Goal: Task Accomplishment & Management: Manage account settings

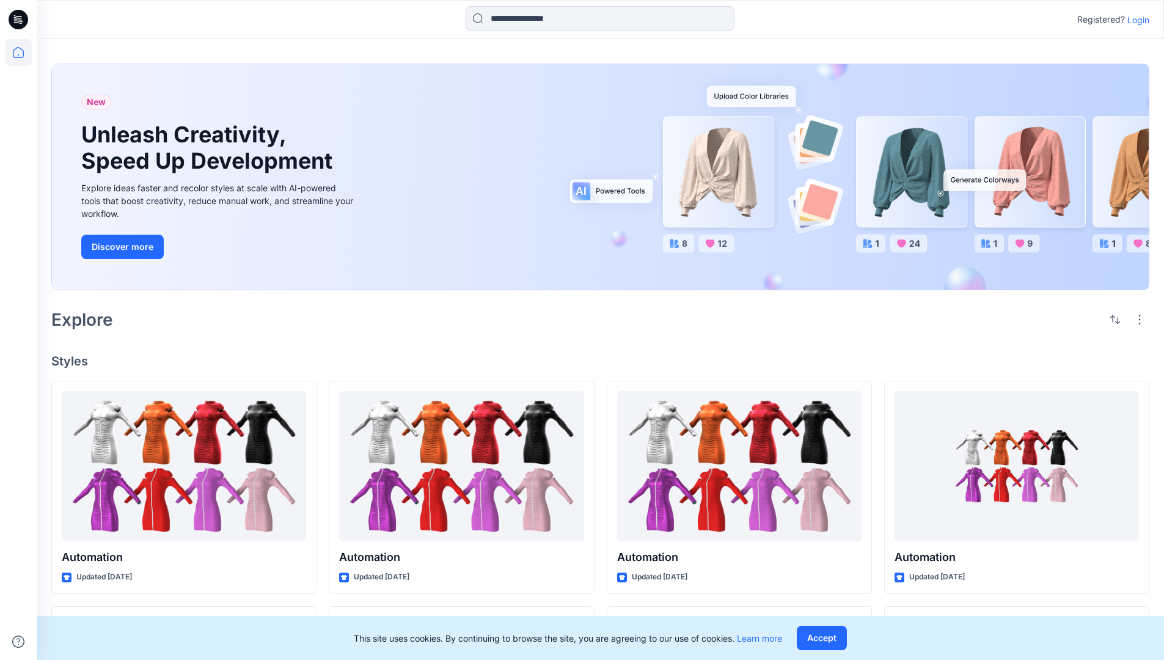
click at [1135, 20] on p "Login" at bounding box center [1138, 19] width 22 height 13
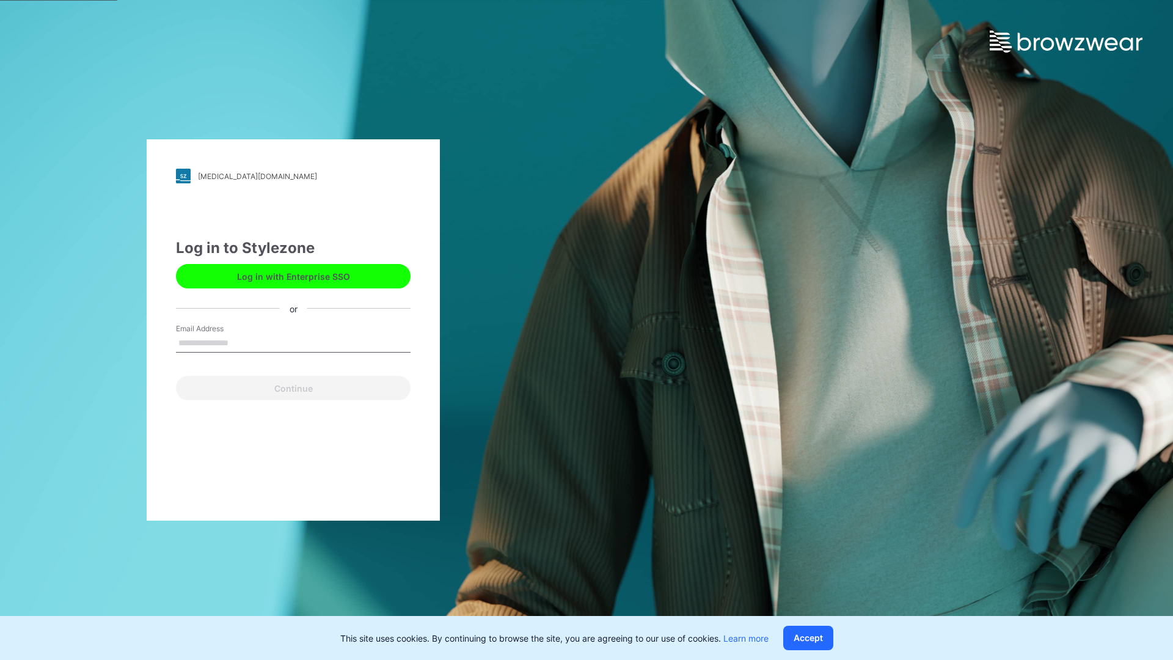
click at [241, 342] on input "Email Address" at bounding box center [293, 343] width 235 height 18
type input "**********"
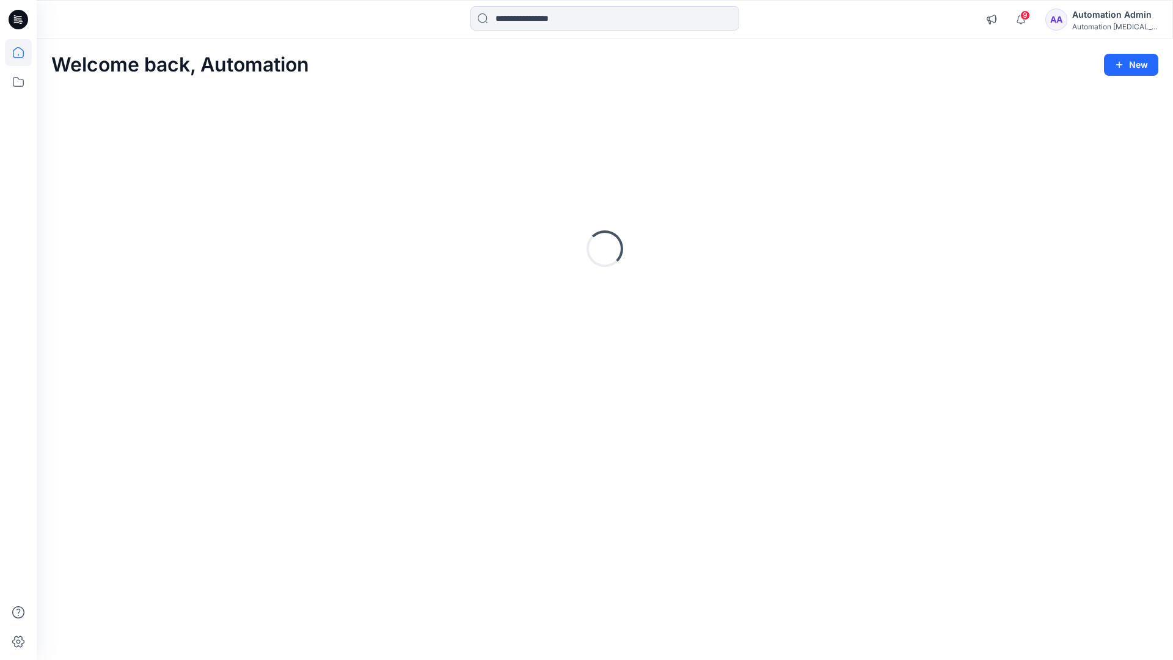
click at [23, 53] on icon at bounding box center [18, 52] width 11 height 11
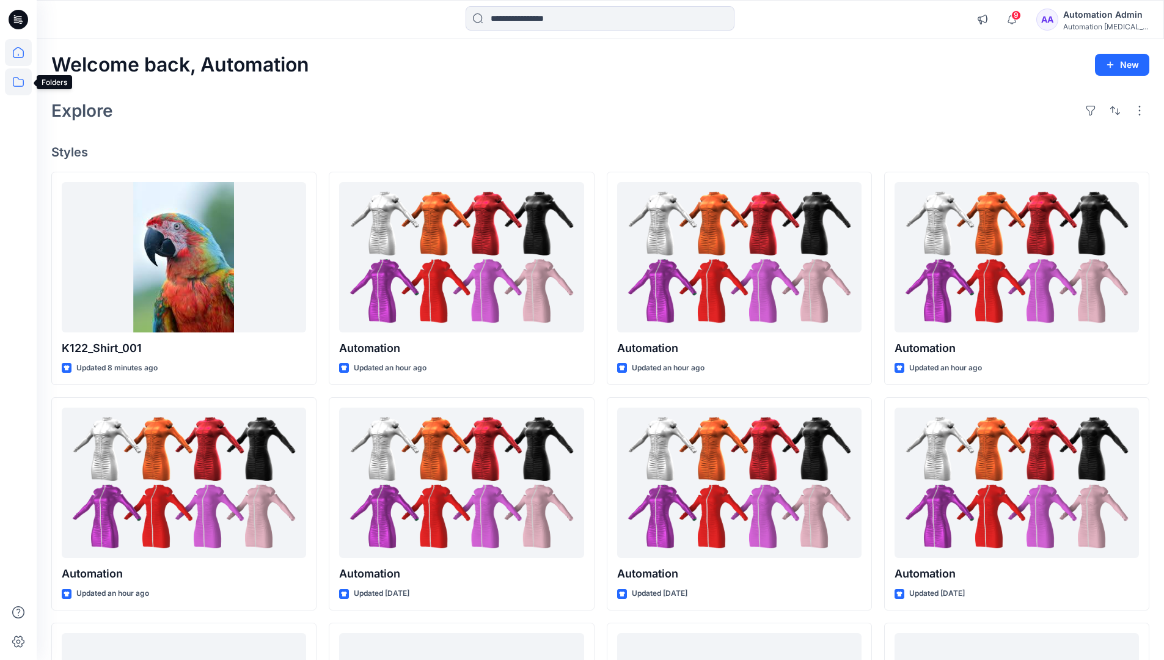
click at [19, 79] on icon at bounding box center [18, 82] width 11 height 10
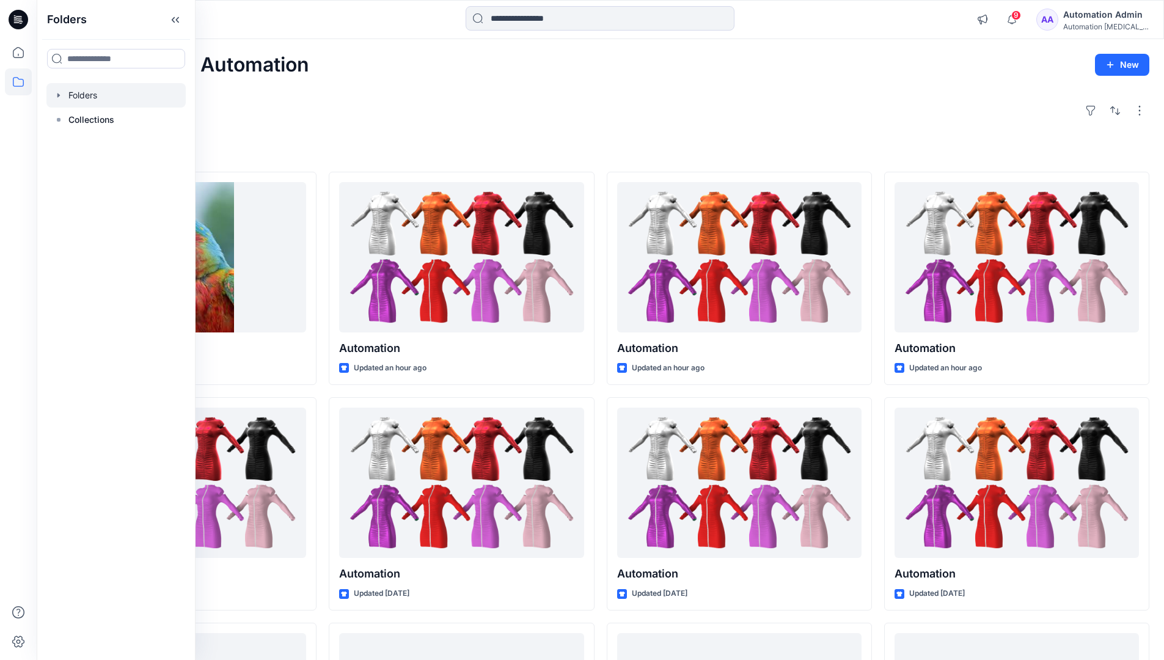
click at [124, 96] on div at bounding box center [115, 95] width 139 height 24
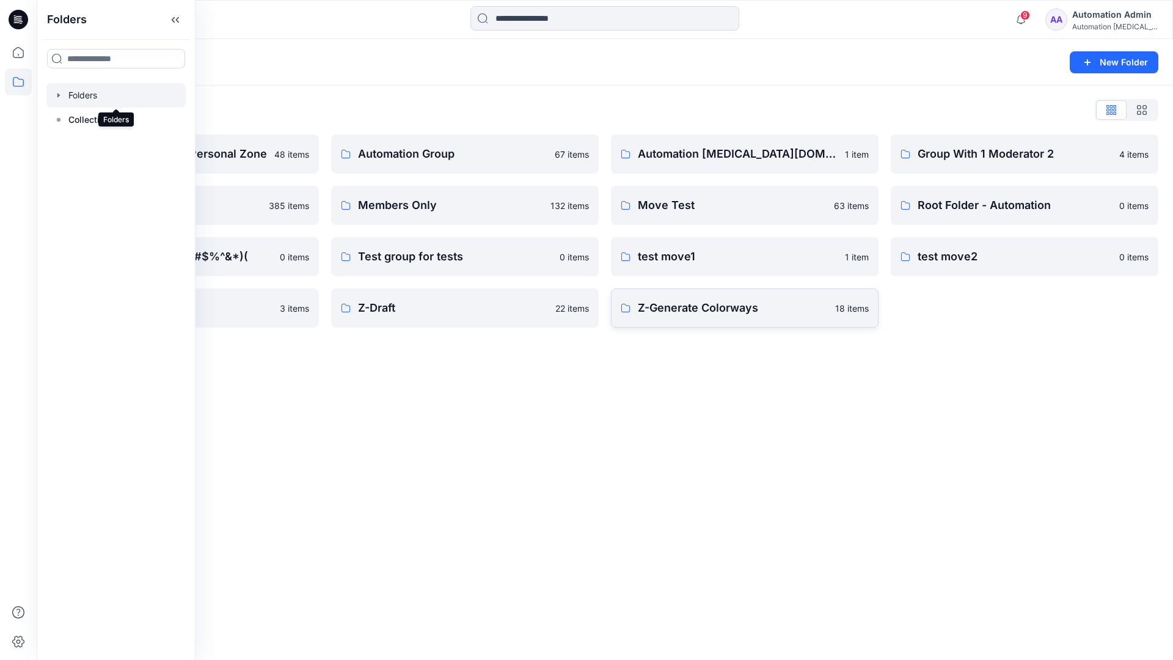
click at [787, 313] on p "Z-Generate Colorways" at bounding box center [733, 307] width 190 height 17
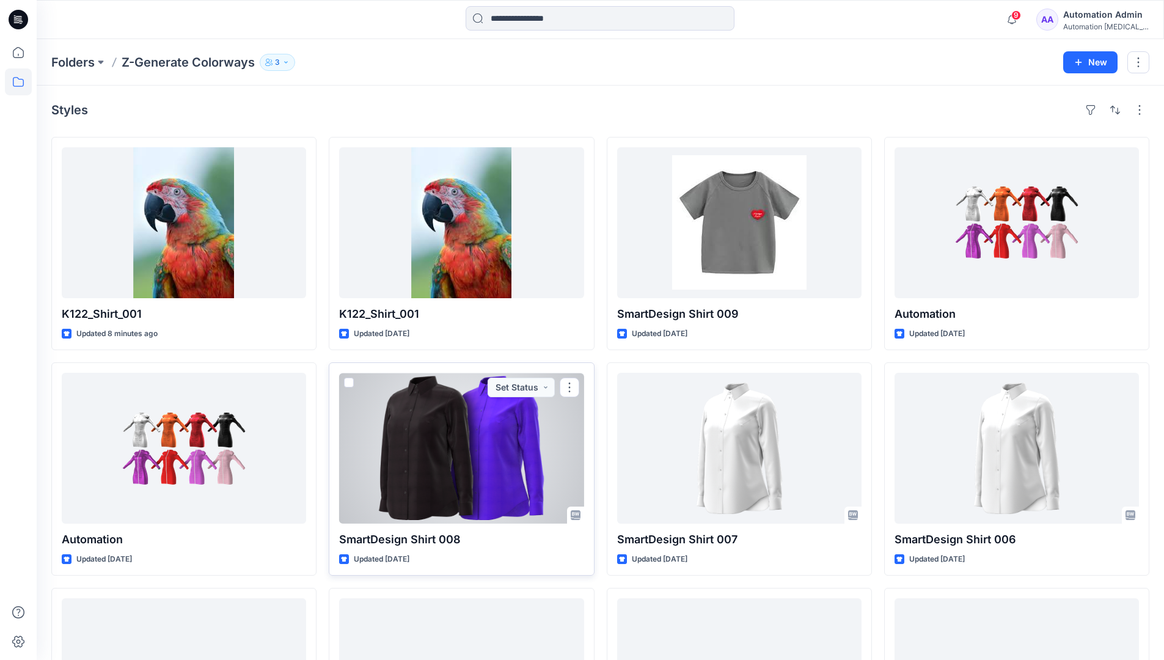
click at [349, 380] on span at bounding box center [349, 382] width 10 height 10
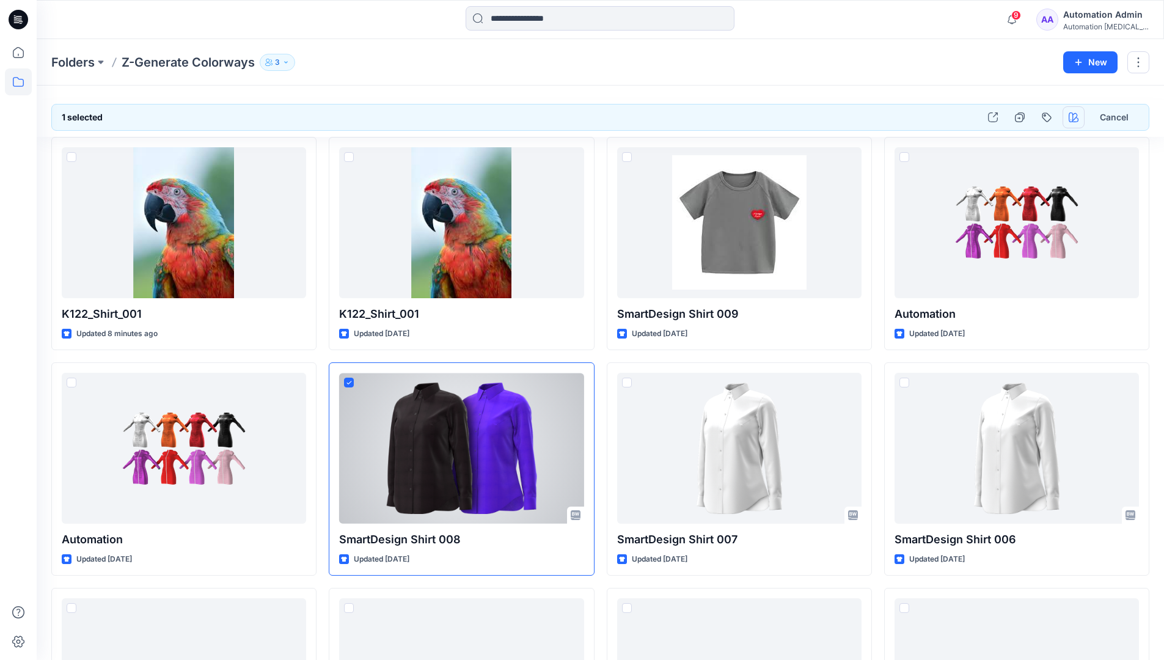
click at [1070, 114] on icon "button" at bounding box center [1073, 117] width 10 height 10
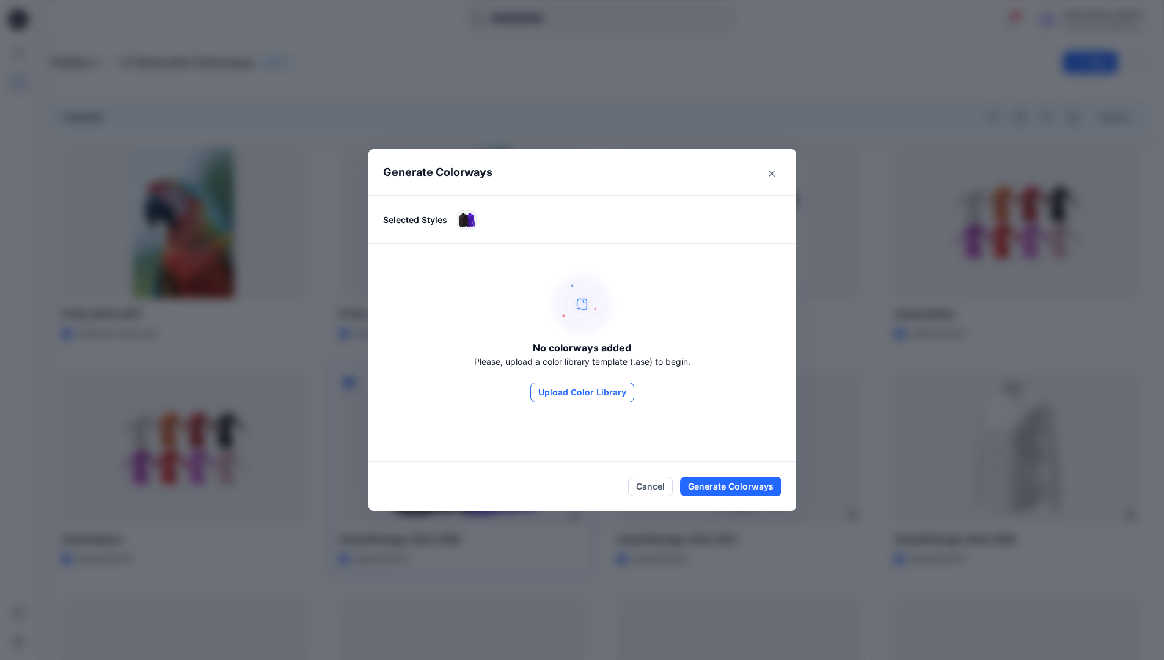
click at [576, 385] on button "Upload Color Library" at bounding box center [582, 392] width 104 height 20
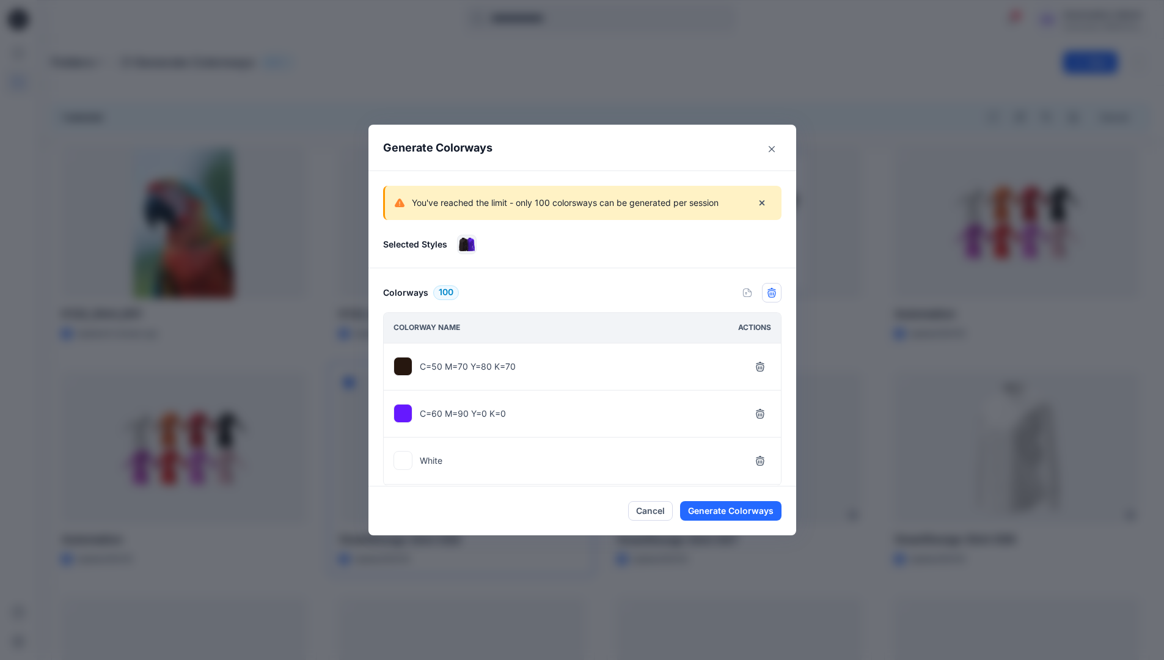
click at [776, 296] on icon "button" at bounding box center [772, 293] width 10 height 10
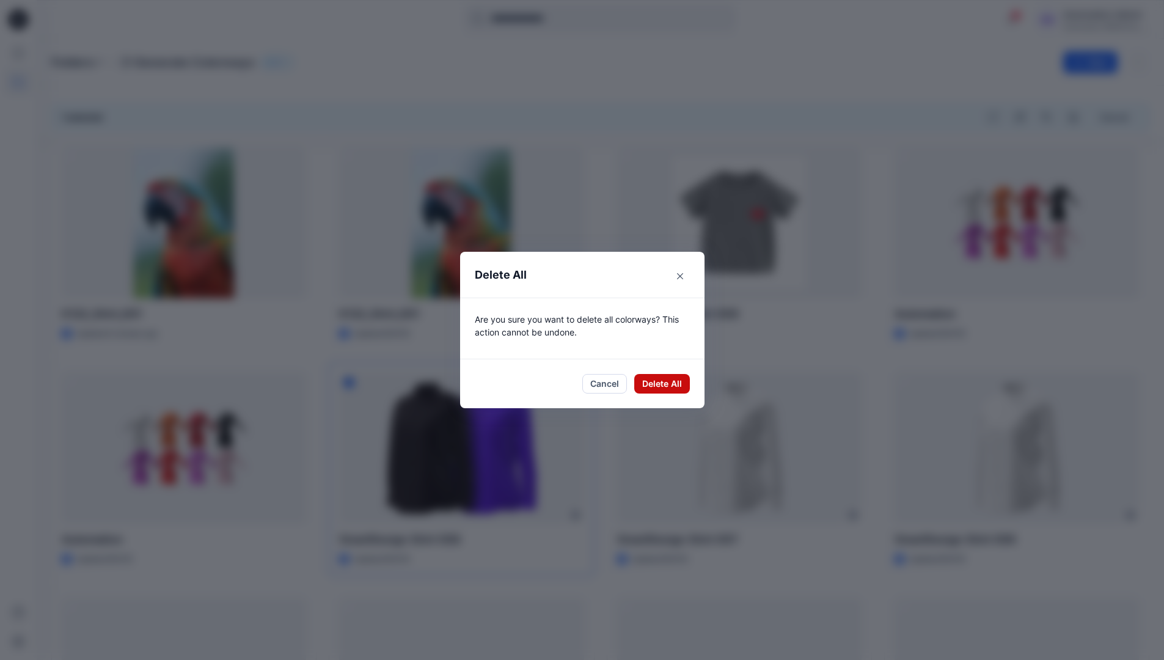
click at [666, 384] on button "Delete All" at bounding box center [662, 384] width 56 height 20
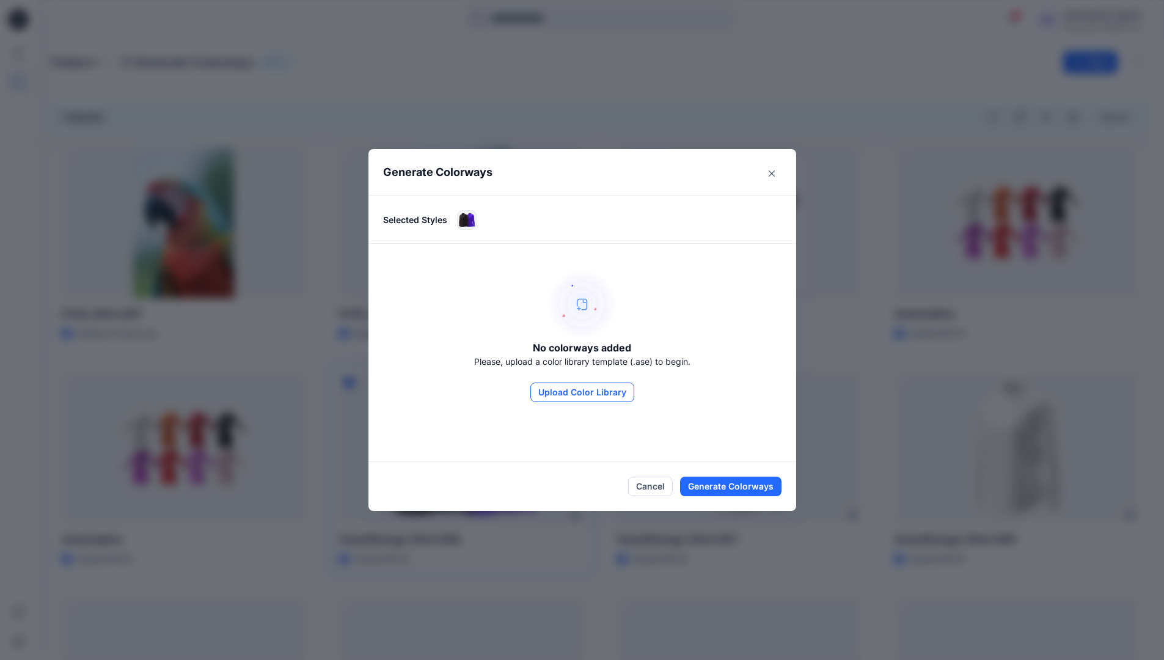
click at [615, 396] on button "Upload Color Library" at bounding box center [582, 392] width 104 height 20
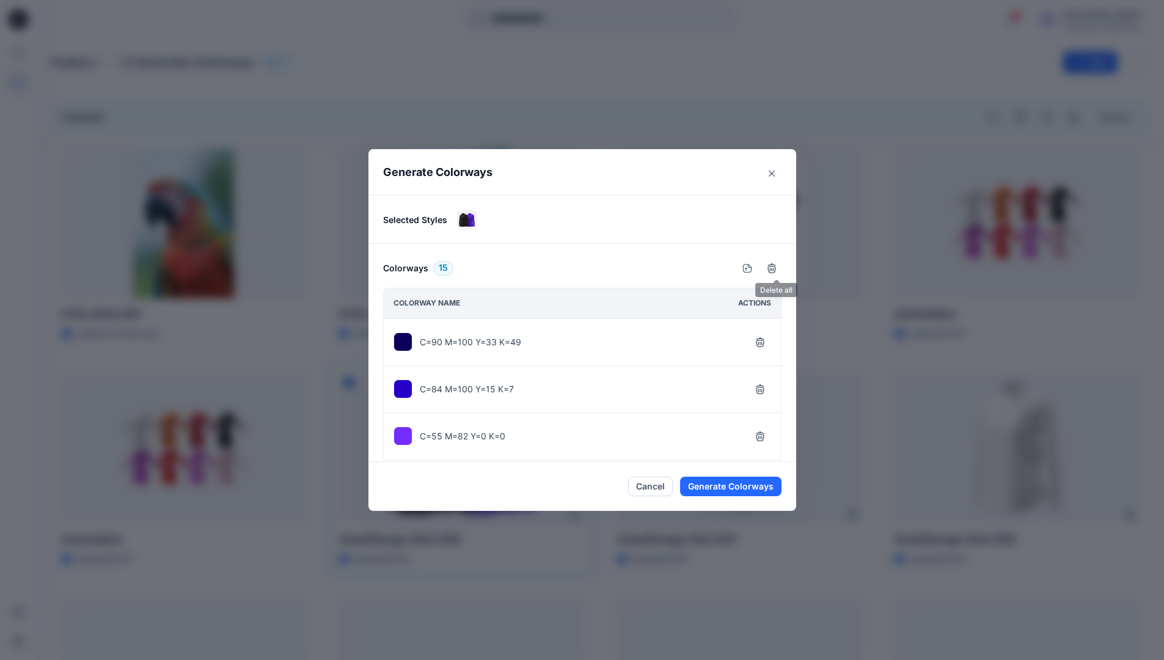
click at [775, 269] on icon "button" at bounding box center [772, 268] width 10 height 10
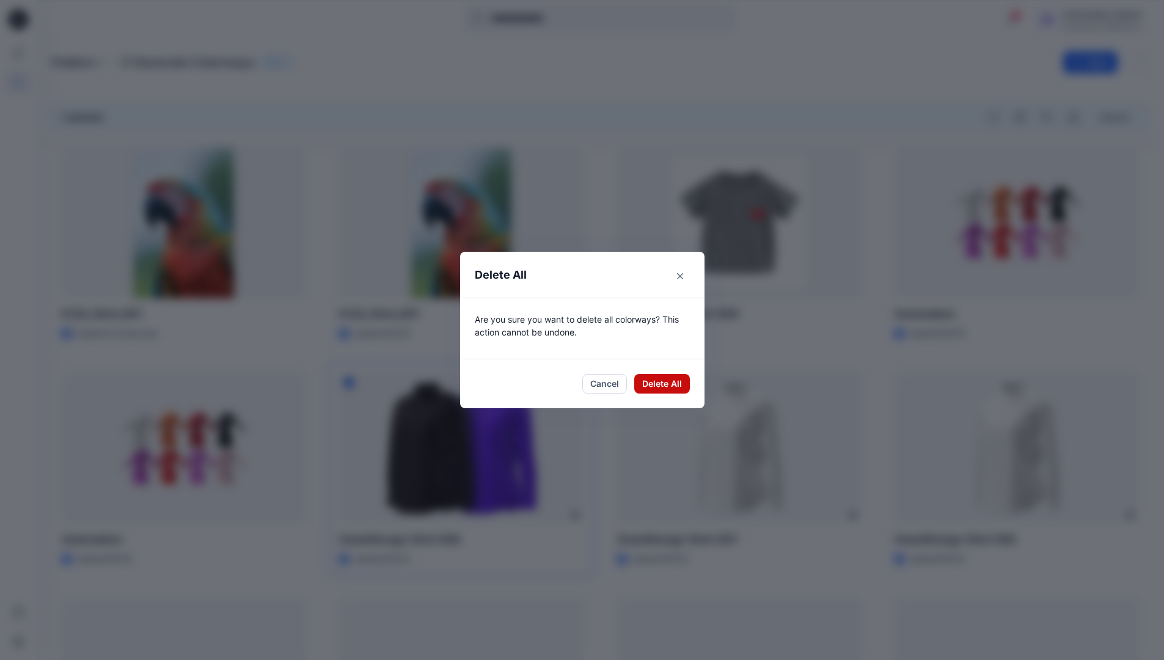
click at [658, 382] on button "Delete All" at bounding box center [662, 384] width 56 height 20
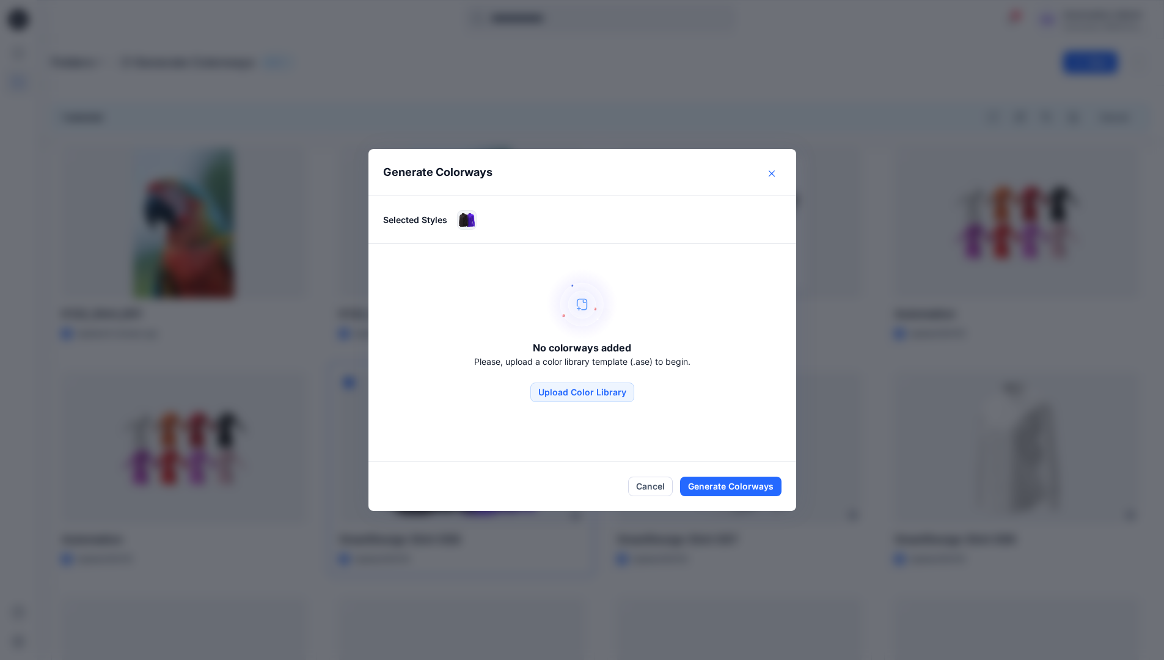
click at [774, 177] on button "Close" at bounding box center [772, 174] width 20 height 20
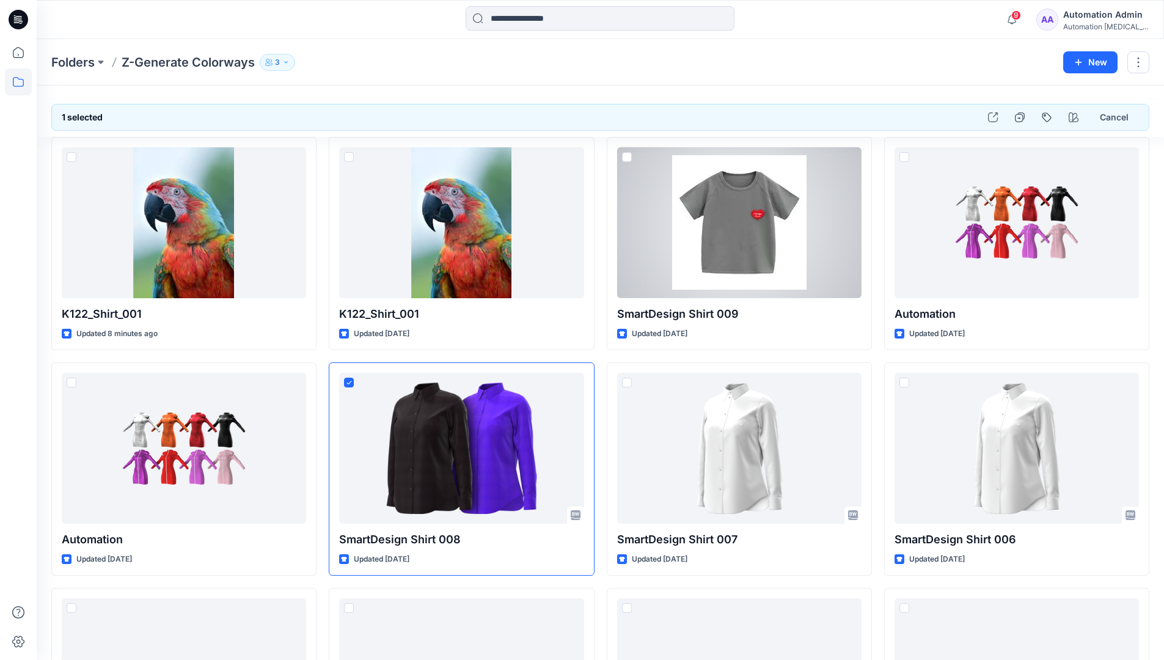
click at [1090, 15] on div "Automation Admin" at bounding box center [1106, 14] width 86 height 15
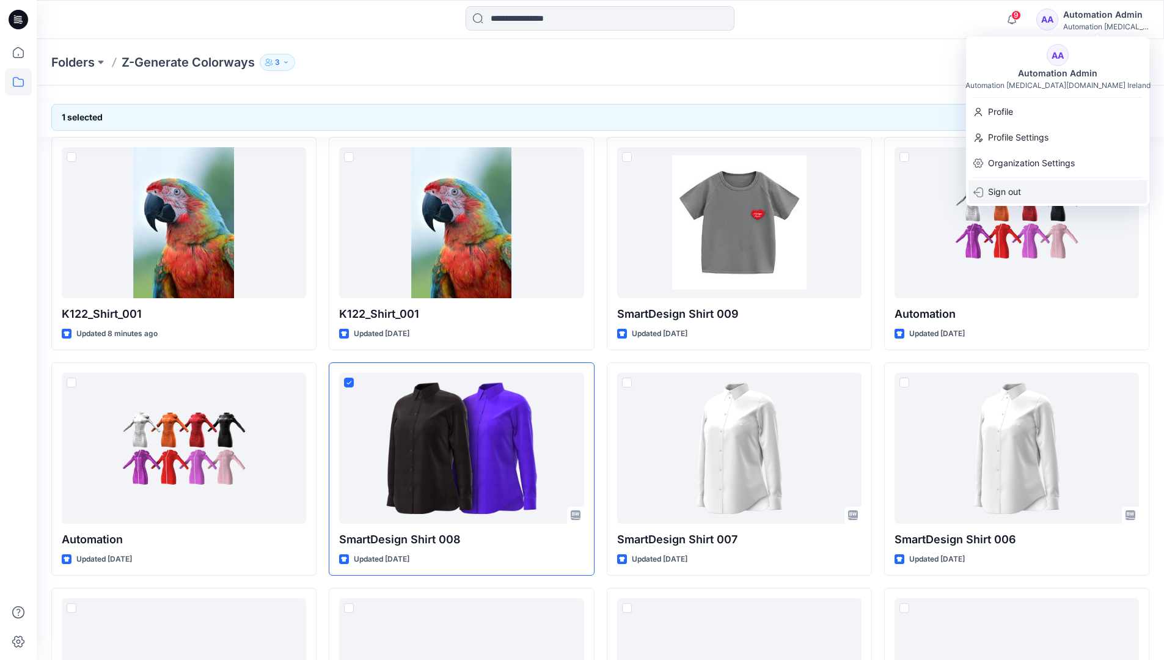
click at [1033, 192] on div "Sign out" at bounding box center [1057, 191] width 178 height 23
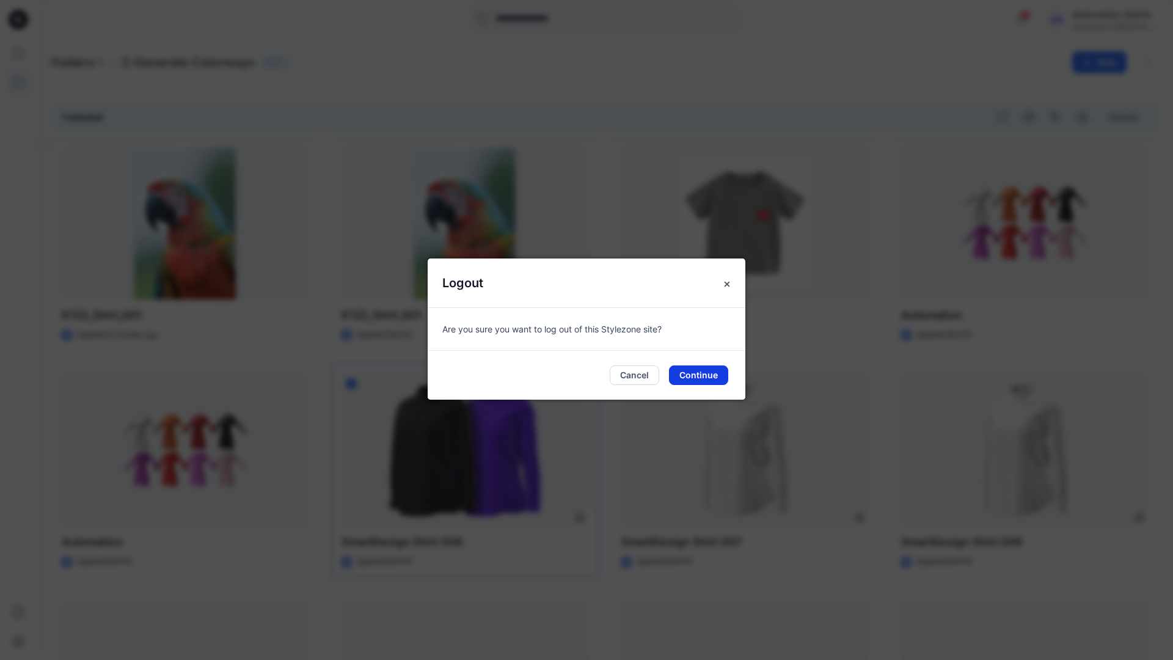
click at [695, 374] on button "Continue" at bounding box center [698, 375] width 59 height 20
